Goal: Transaction & Acquisition: Purchase product/service

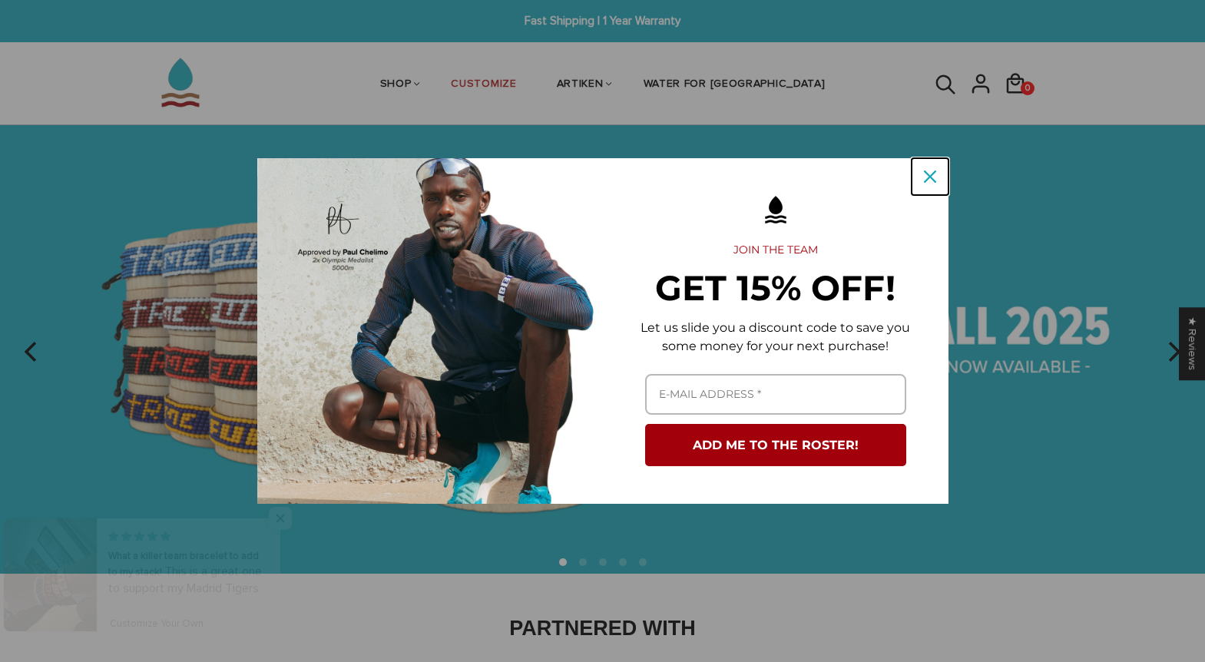
click at [938, 179] on div "Close" at bounding box center [930, 176] width 25 height 25
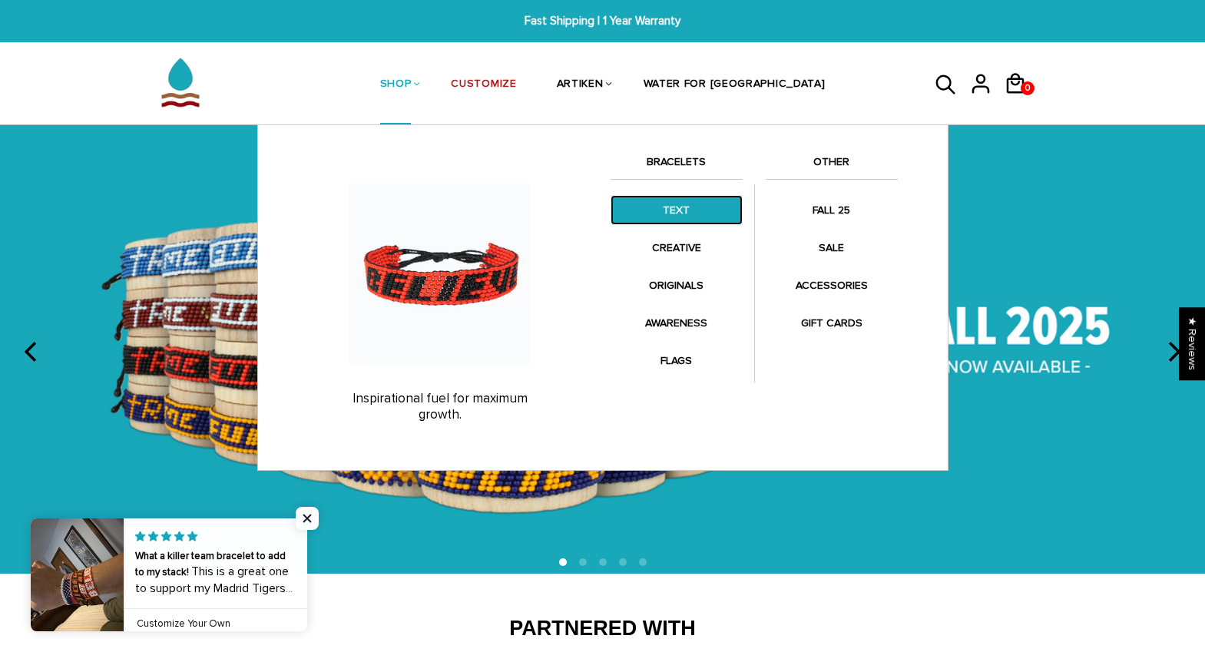
click at [690, 206] on link "TEXT" at bounding box center [677, 210] width 132 height 30
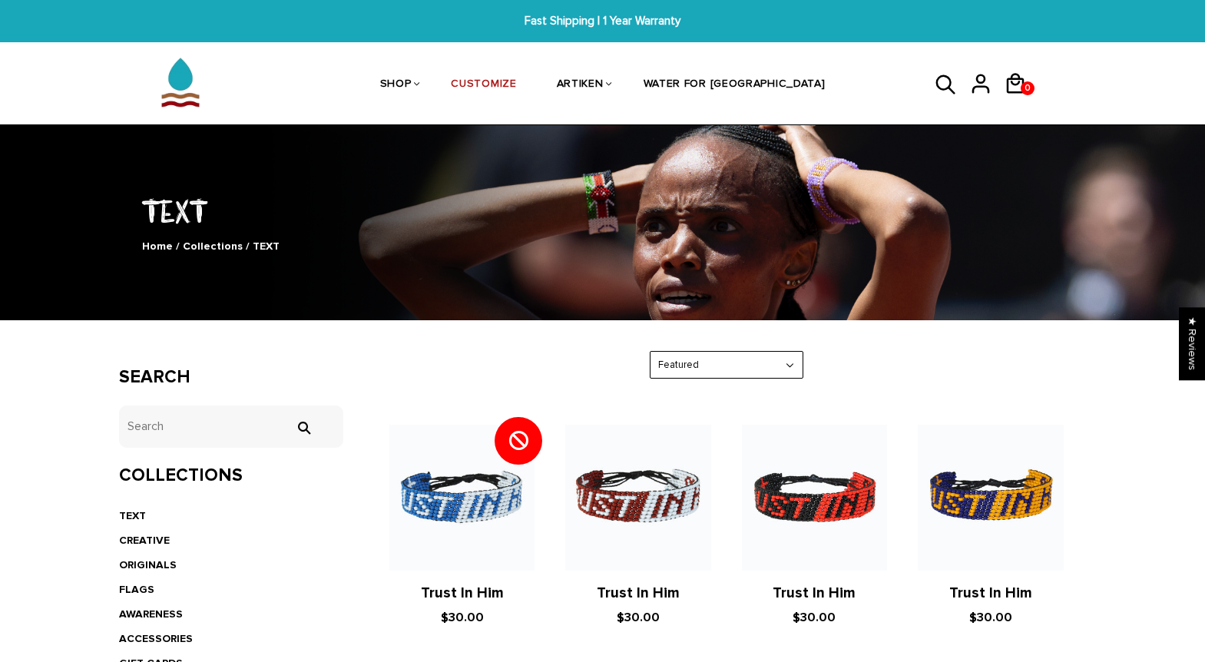
scroll to position [31, 0]
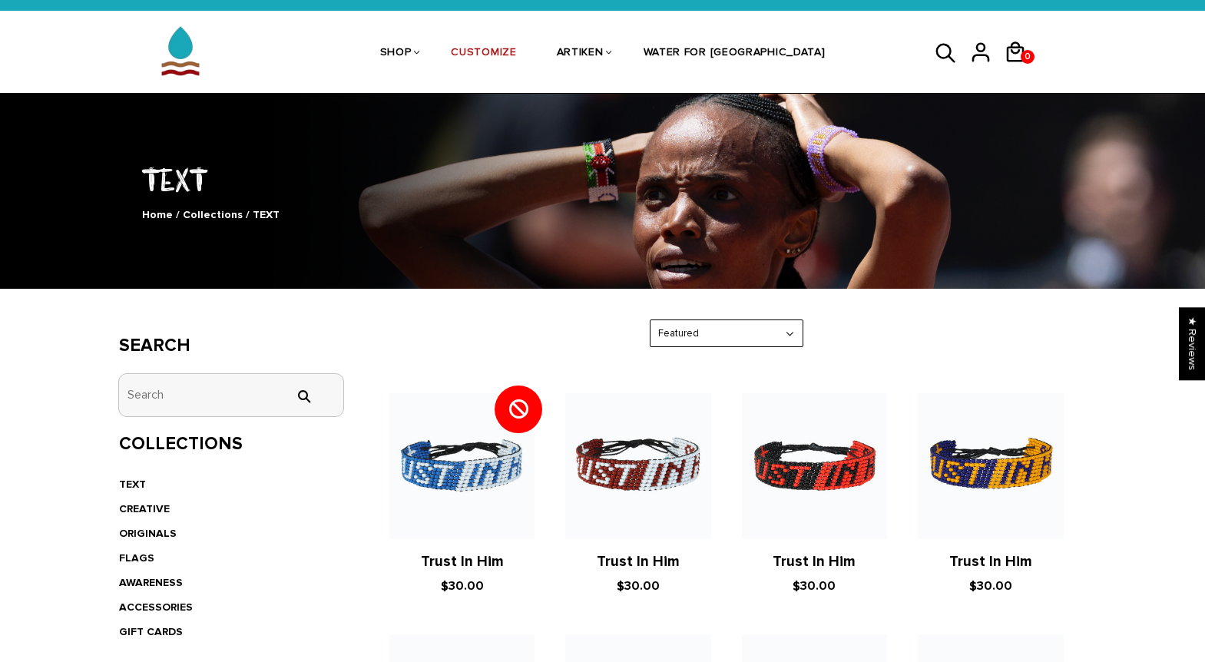
click at [253, 394] on input "tets" at bounding box center [231, 395] width 225 height 42
type input "hope"
click at [288, 389] on input "" at bounding box center [303, 396] width 31 height 14
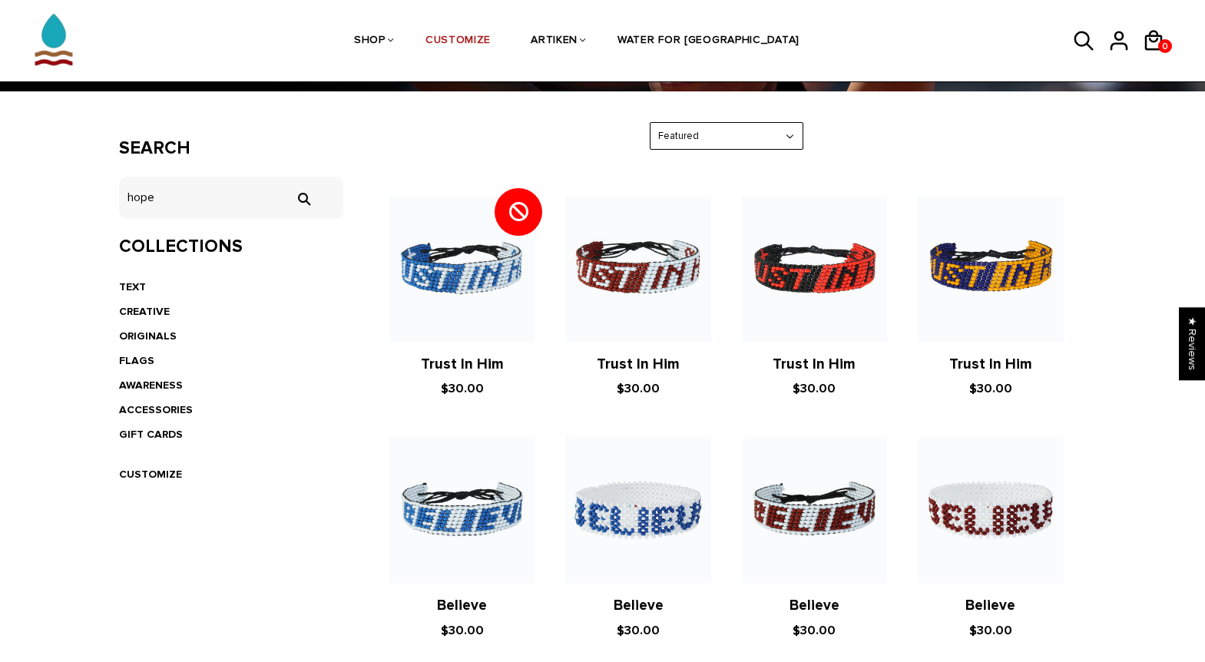
scroll to position [310, 0]
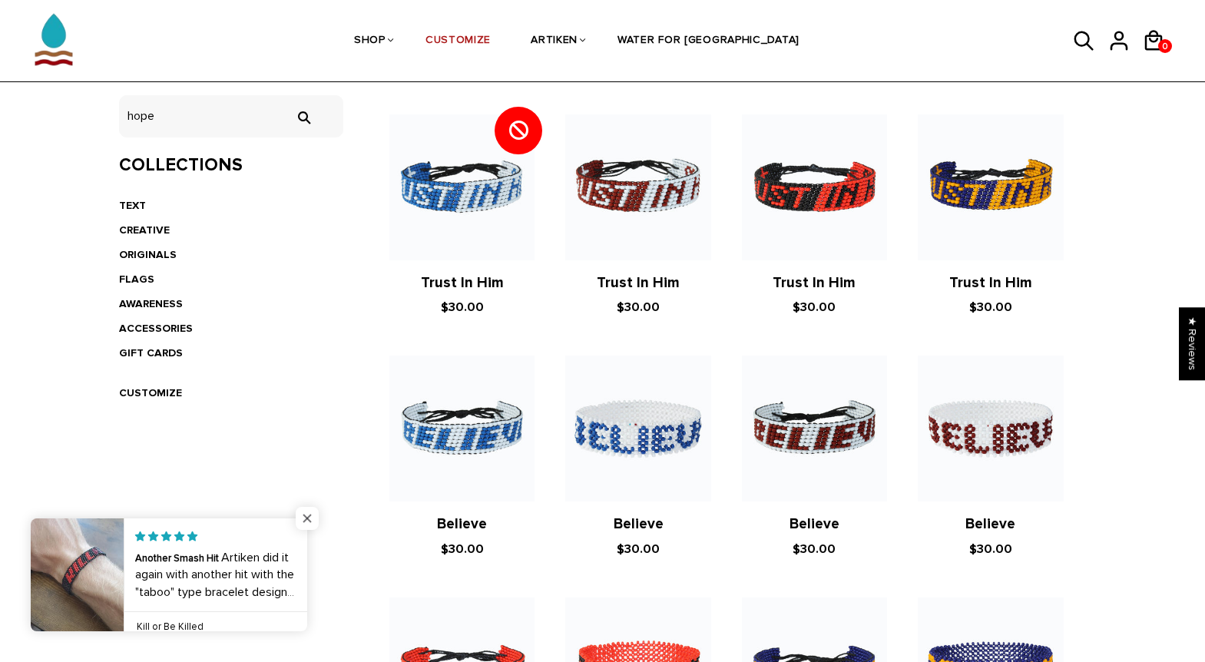
click at [307, 517] on span "Close popup widget" at bounding box center [307, 518] width 23 height 23
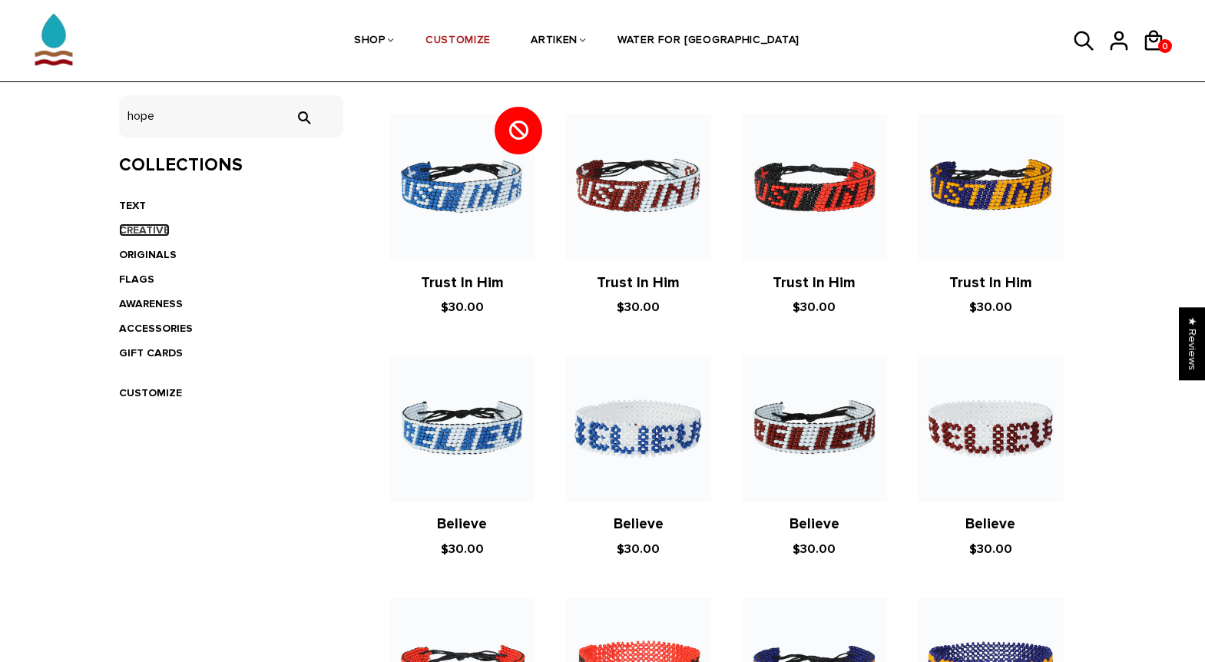
click at [131, 228] on link "CREATIVE" at bounding box center [144, 230] width 51 height 13
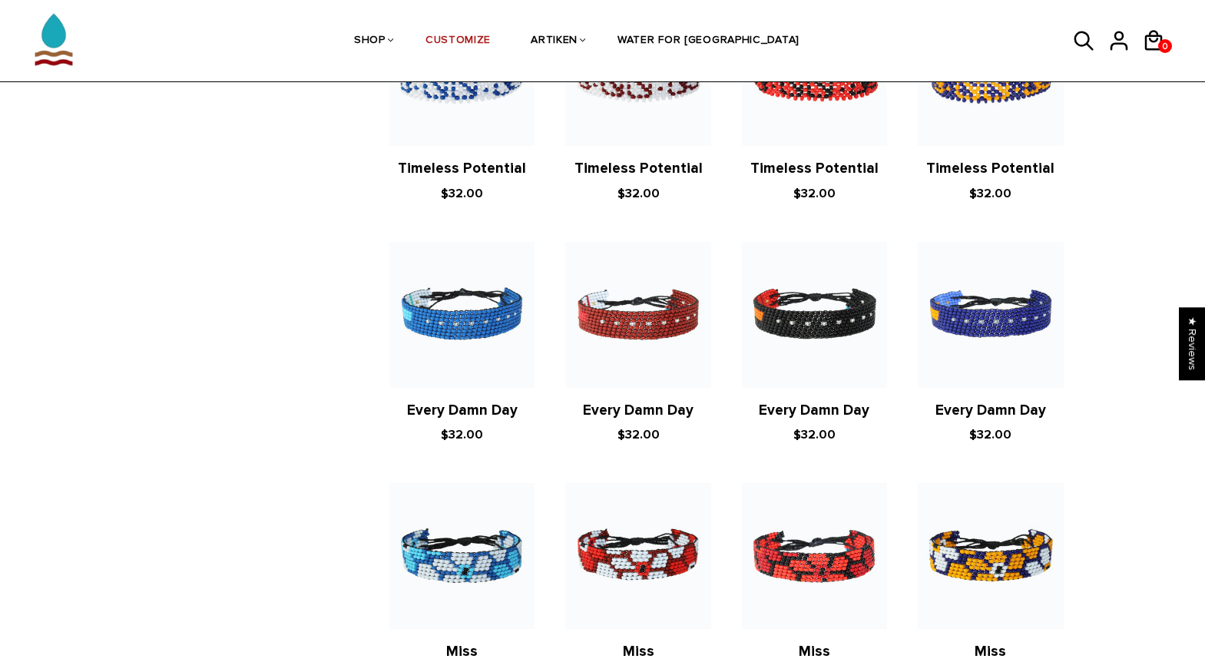
scroll to position [445, 0]
